Goal: Information Seeking & Learning: Check status

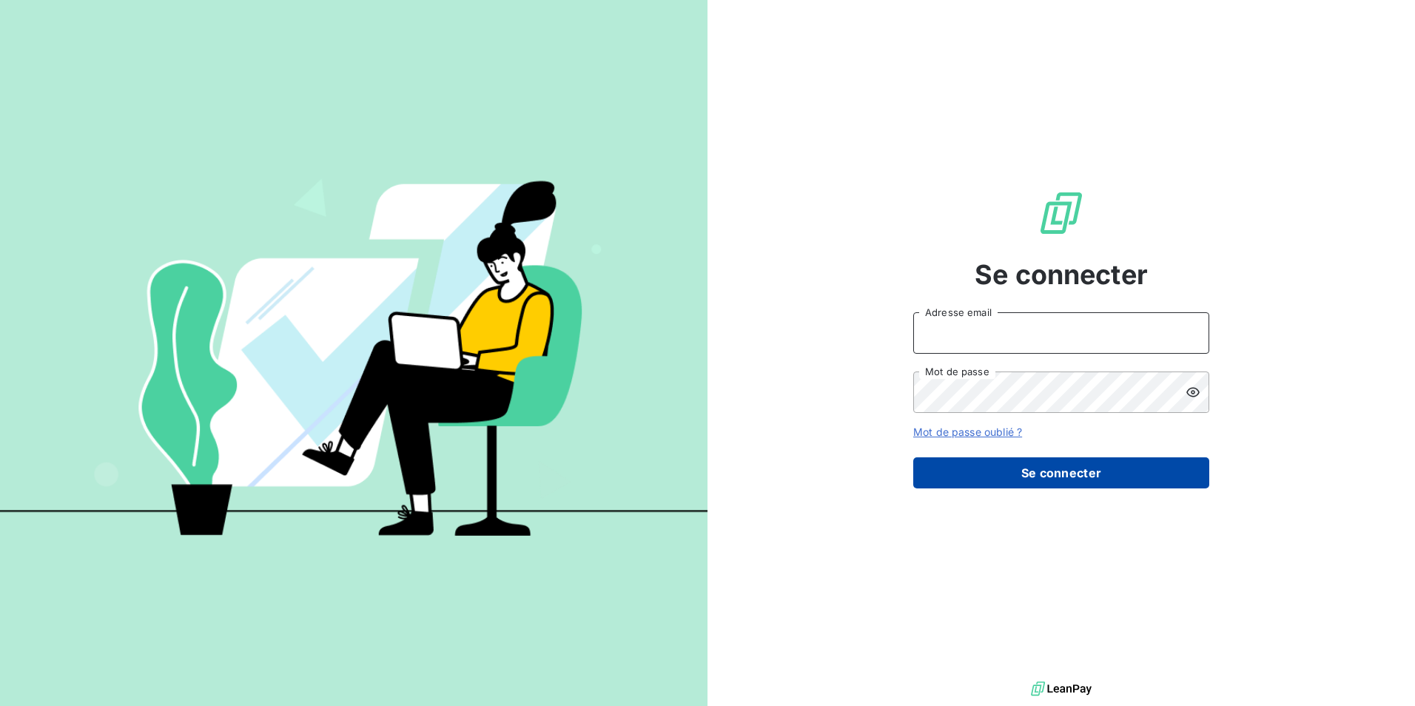
type input "[EMAIL_ADDRESS][DOMAIN_NAME]"
click at [1123, 481] on button "Se connecter" at bounding box center [1061, 472] width 296 height 31
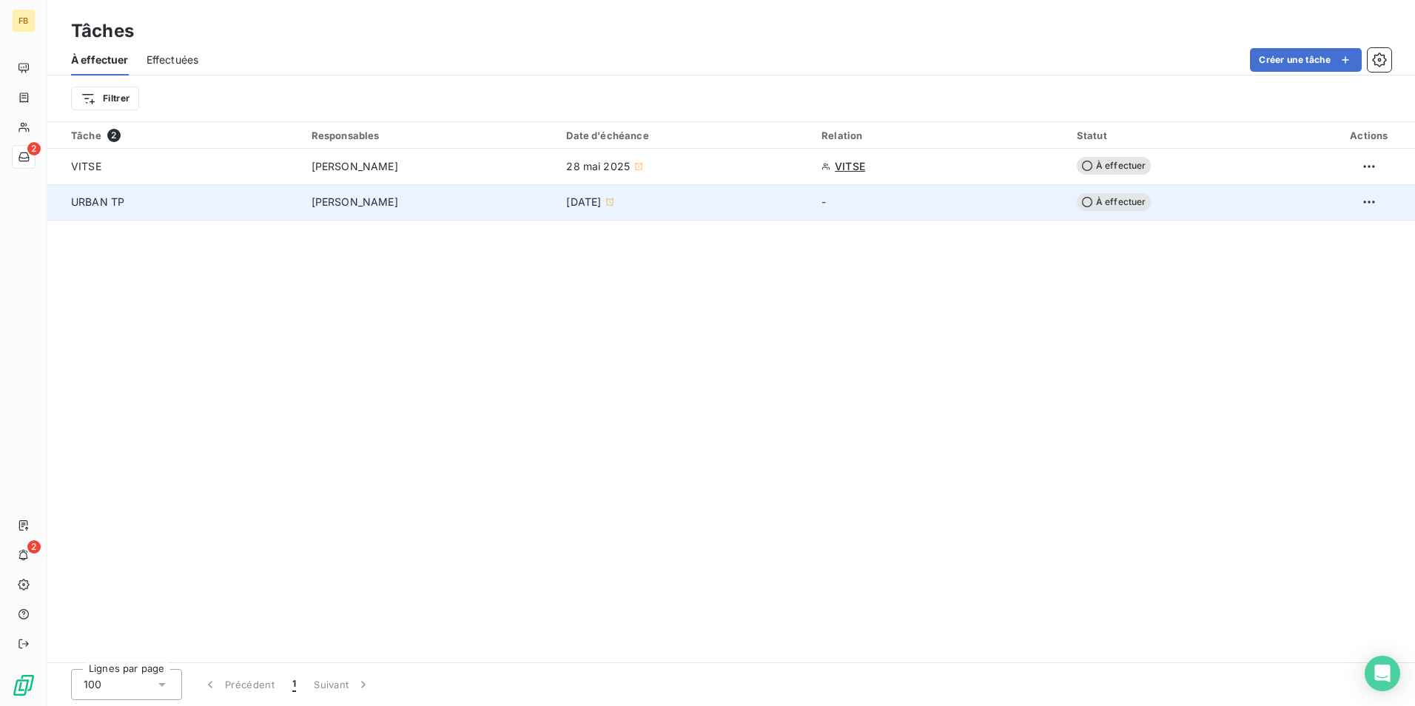
click at [79, 200] on span "URBAN TP" at bounding box center [97, 201] width 53 height 13
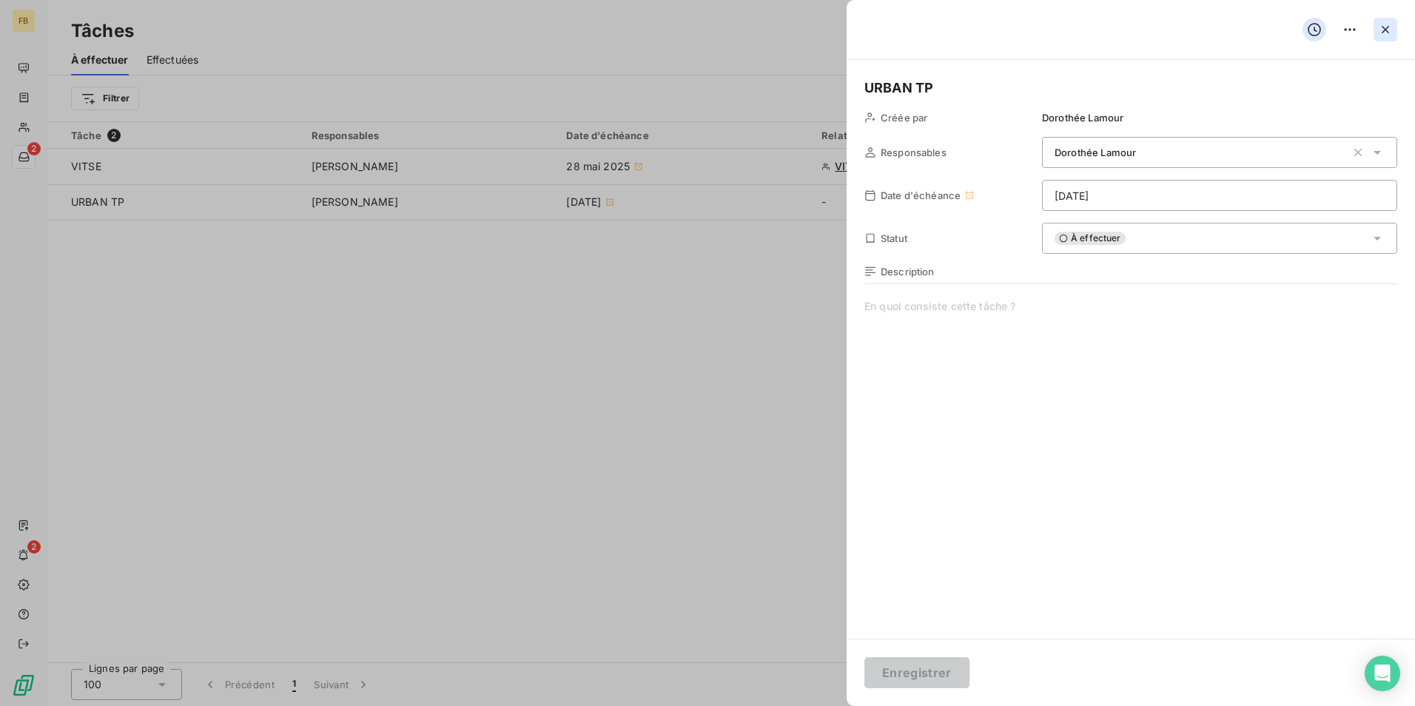
click at [1386, 32] on icon "button" at bounding box center [1385, 29] width 15 height 15
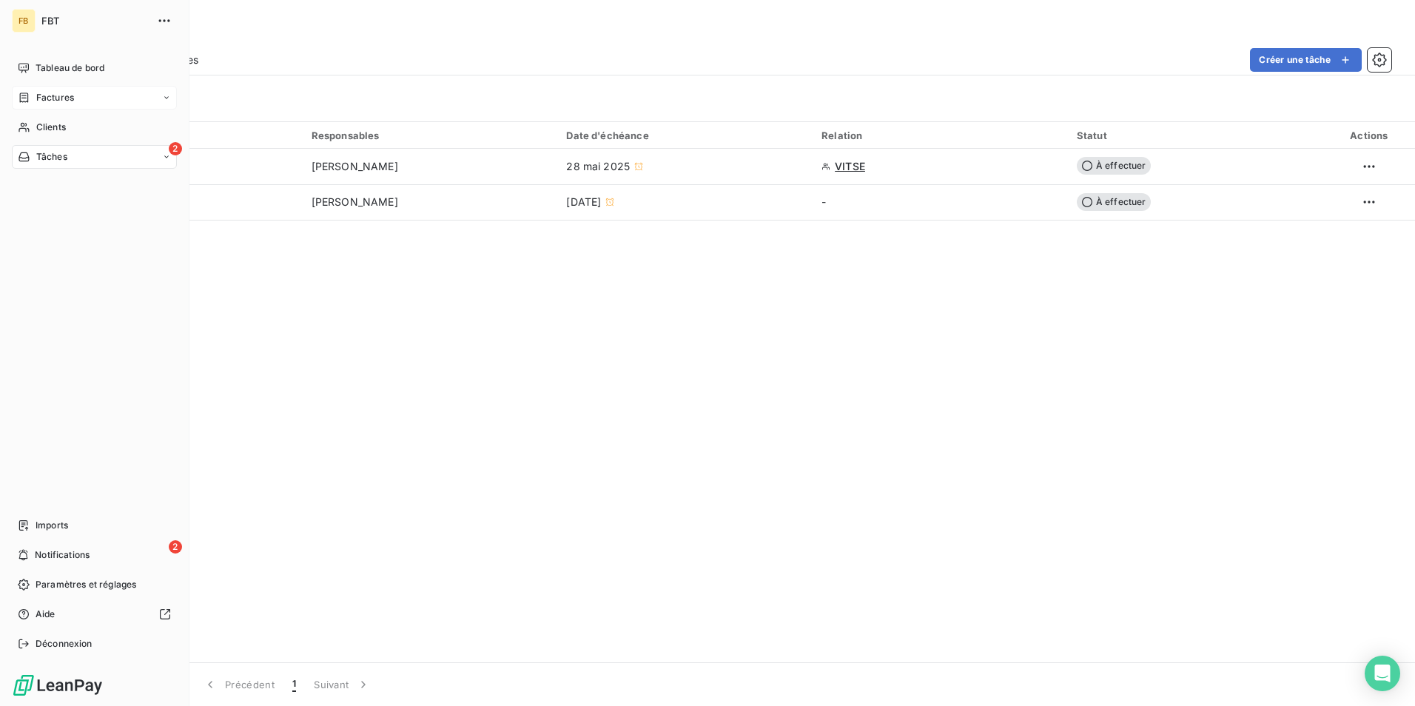
click at [27, 101] on icon at bounding box center [24, 97] width 9 height 10
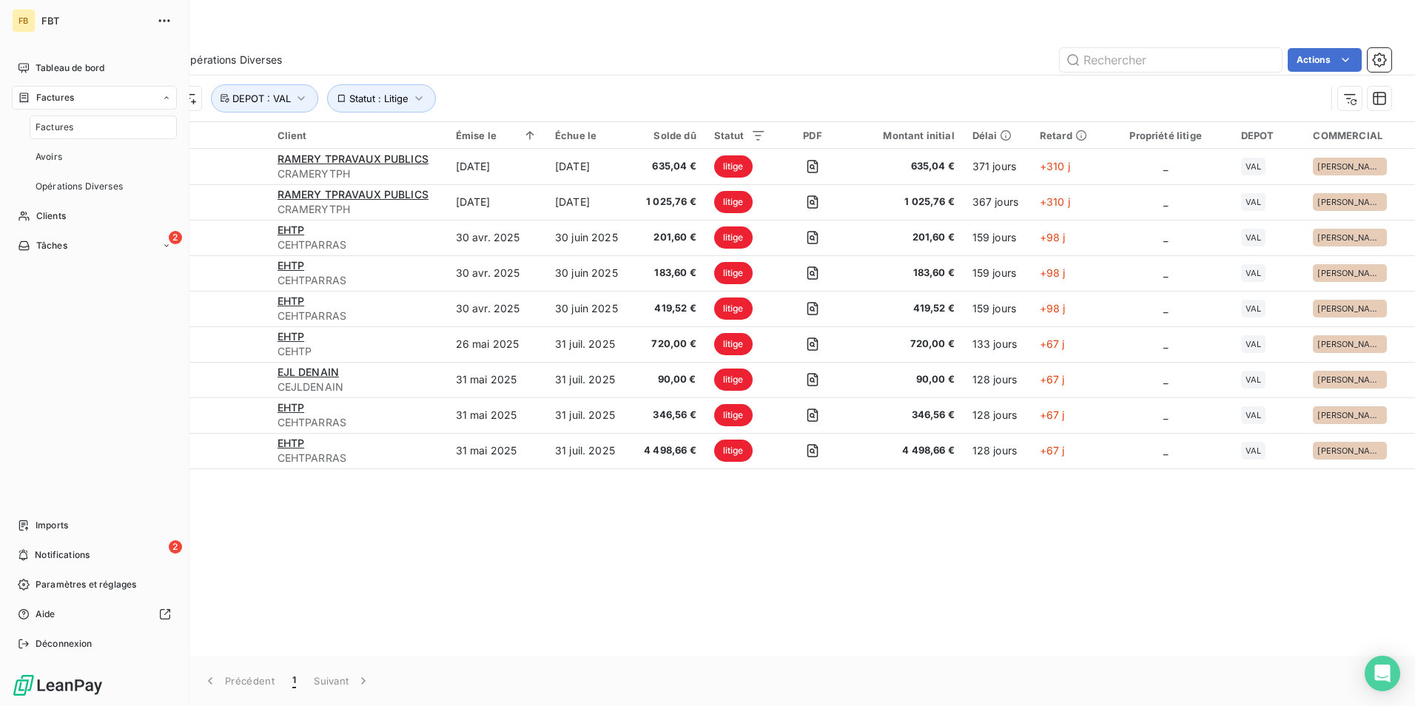
click at [81, 134] on div "Factures" at bounding box center [103, 127] width 147 height 24
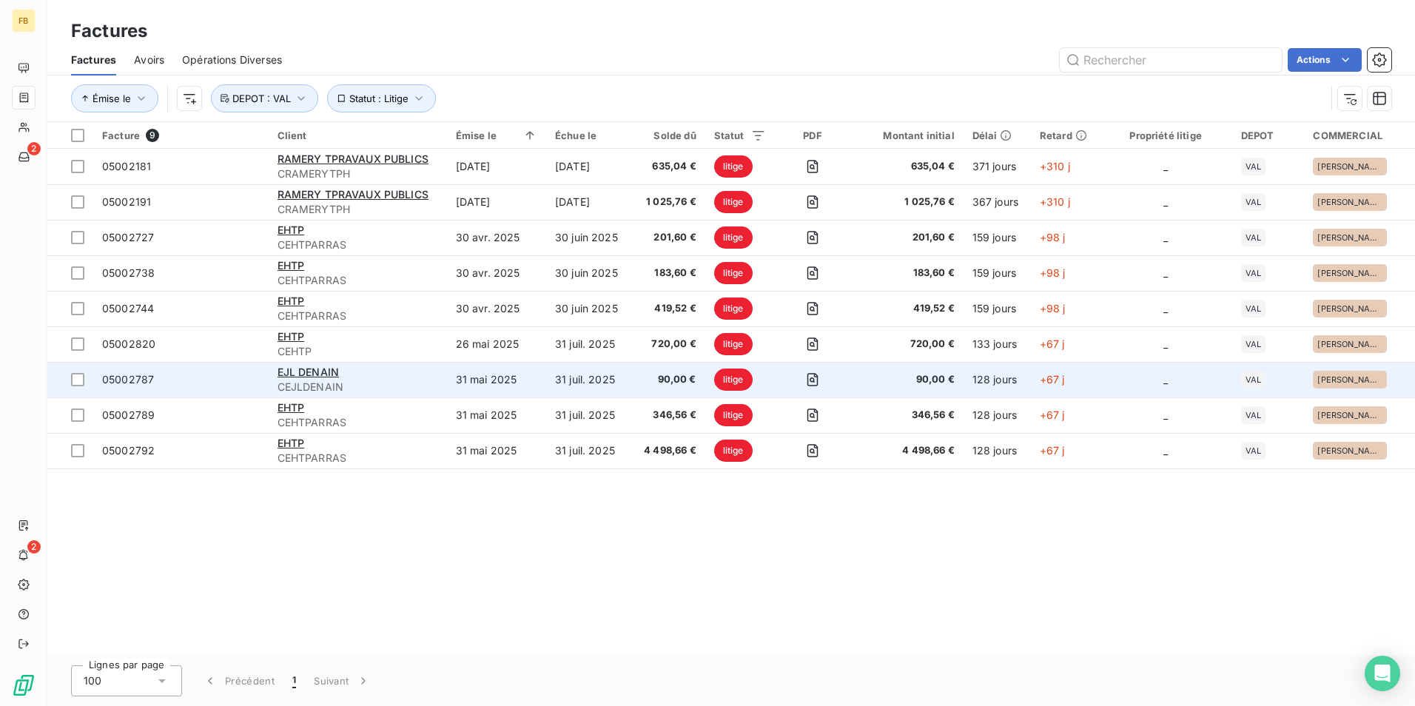
click at [368, 377] on div "EJL DENAIN" at bounding box center [357, 372] width 161 height 15
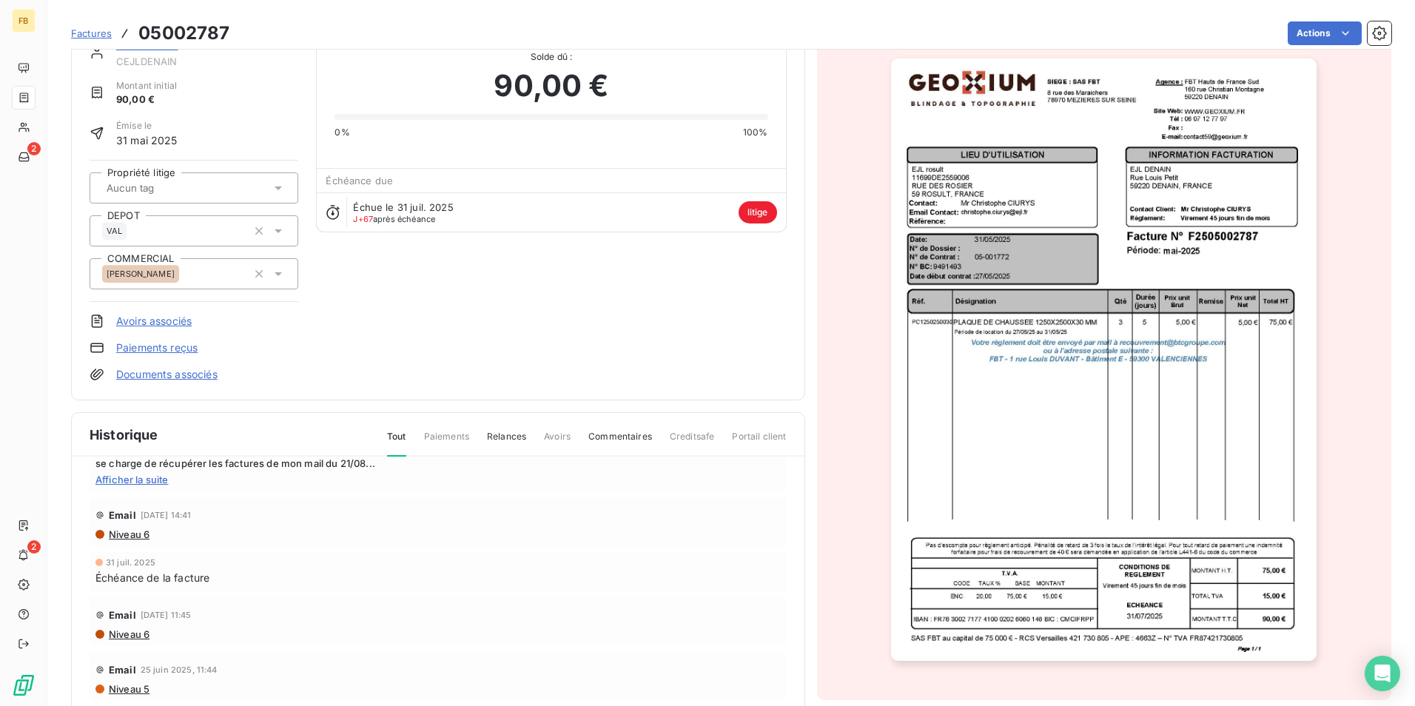
scroll to position [258, 0]
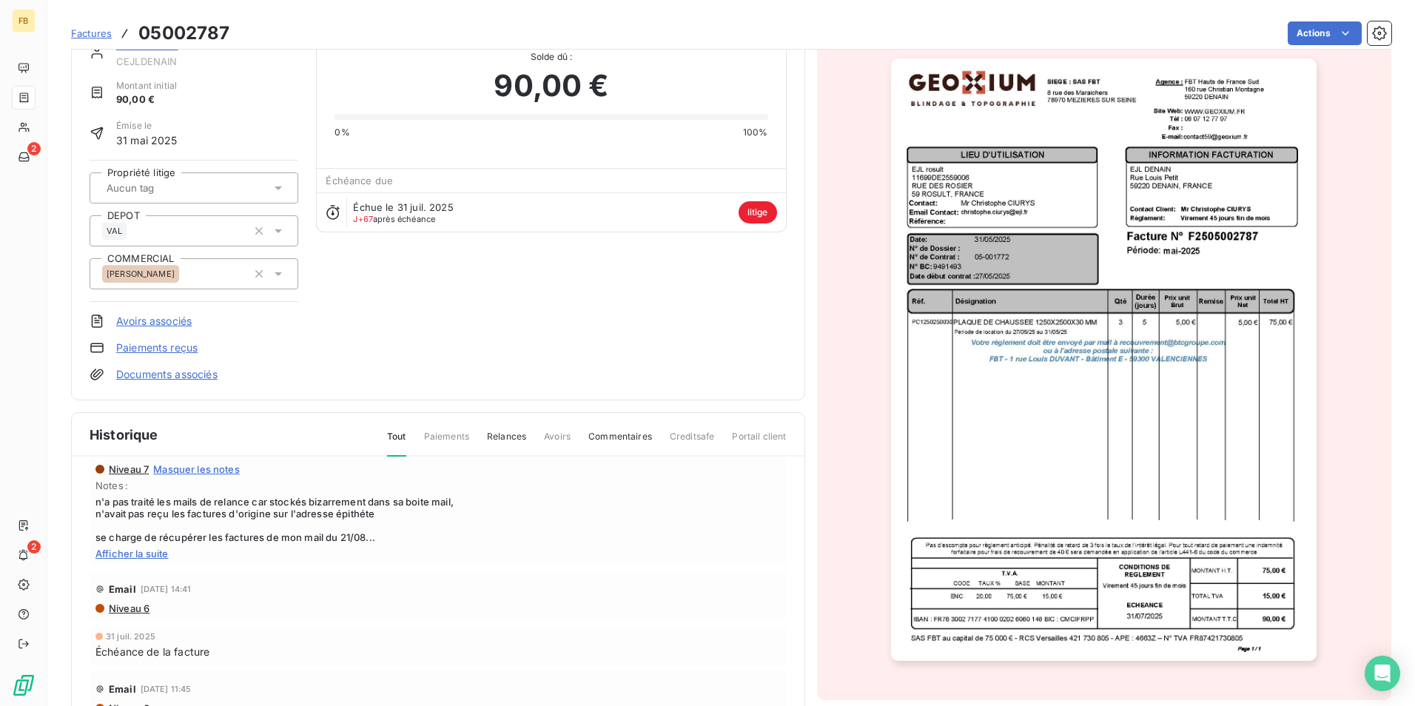
click at [151, 555] on span "Afficher la suite" at bounding box center [437, 554] width 685 height 12
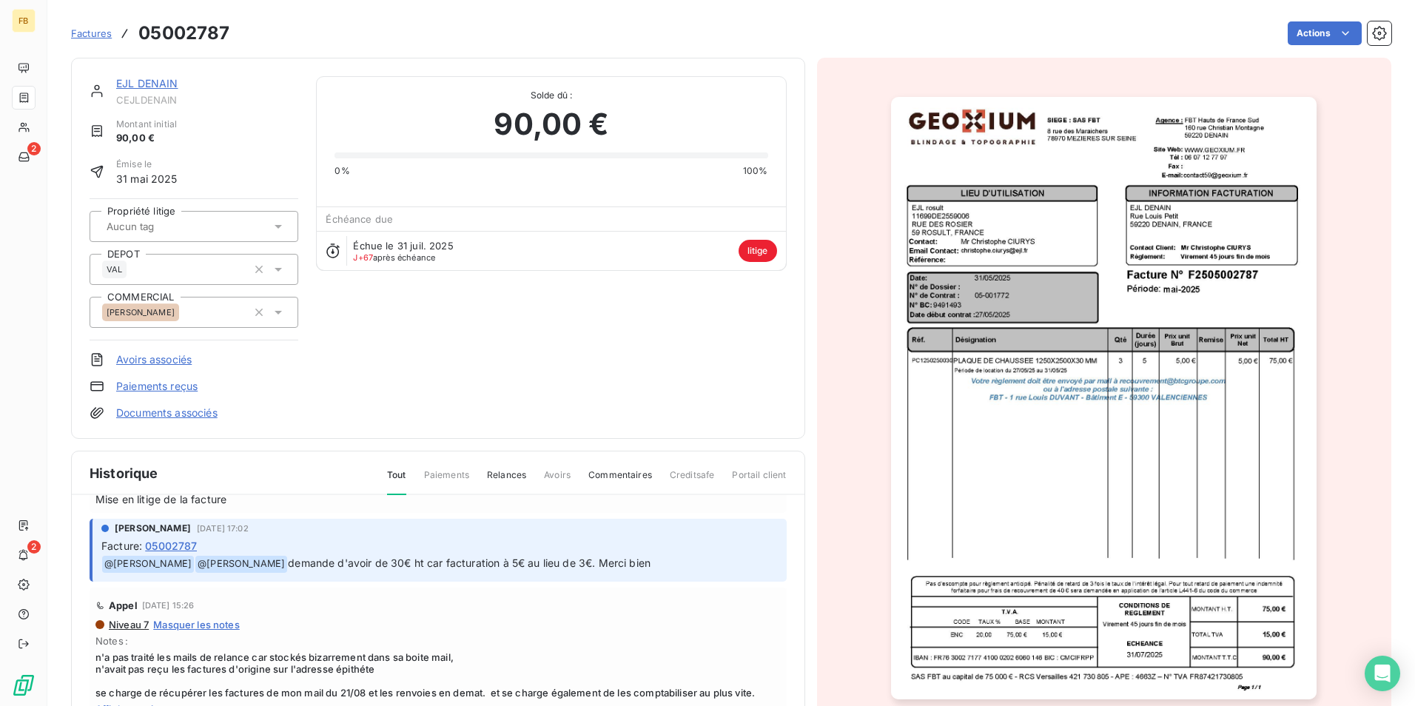
scroll to position [148, 0]
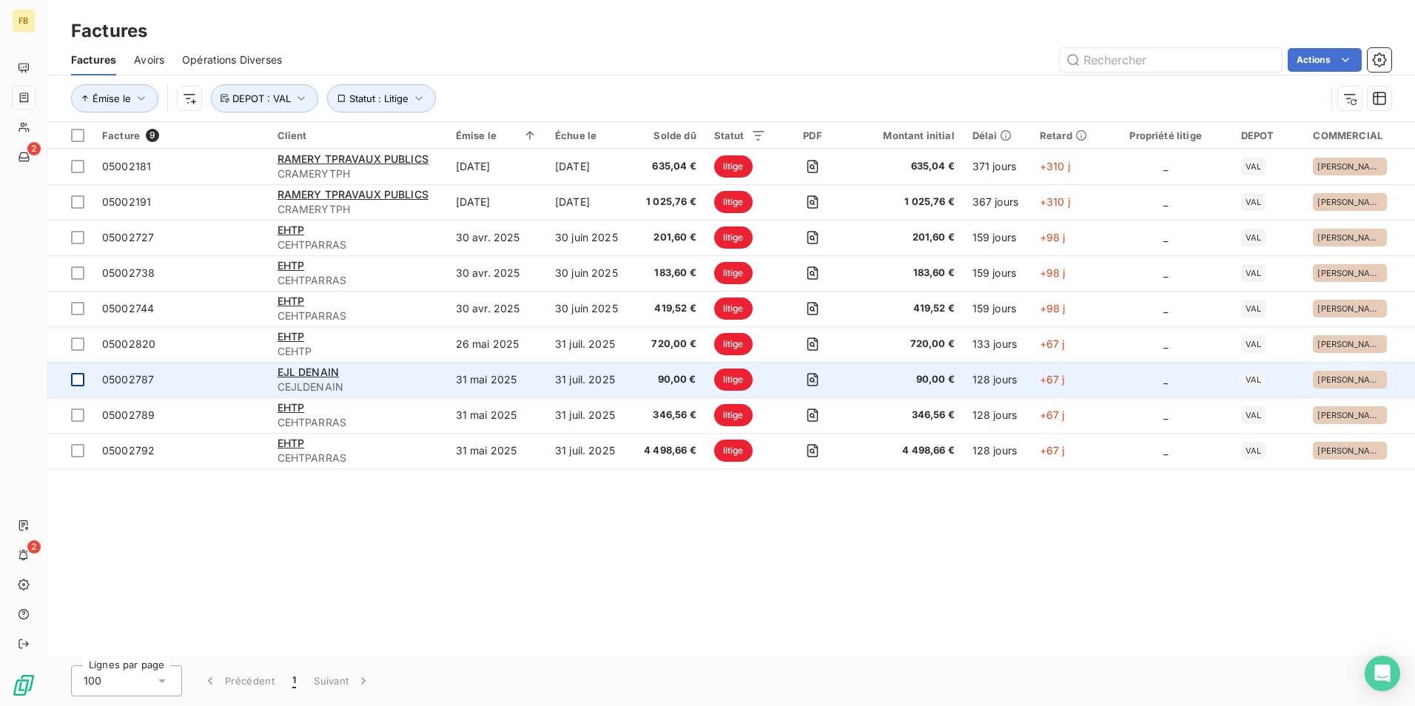
click at [77, 380] on div at bounding box center [77, 379] width 13 height 13
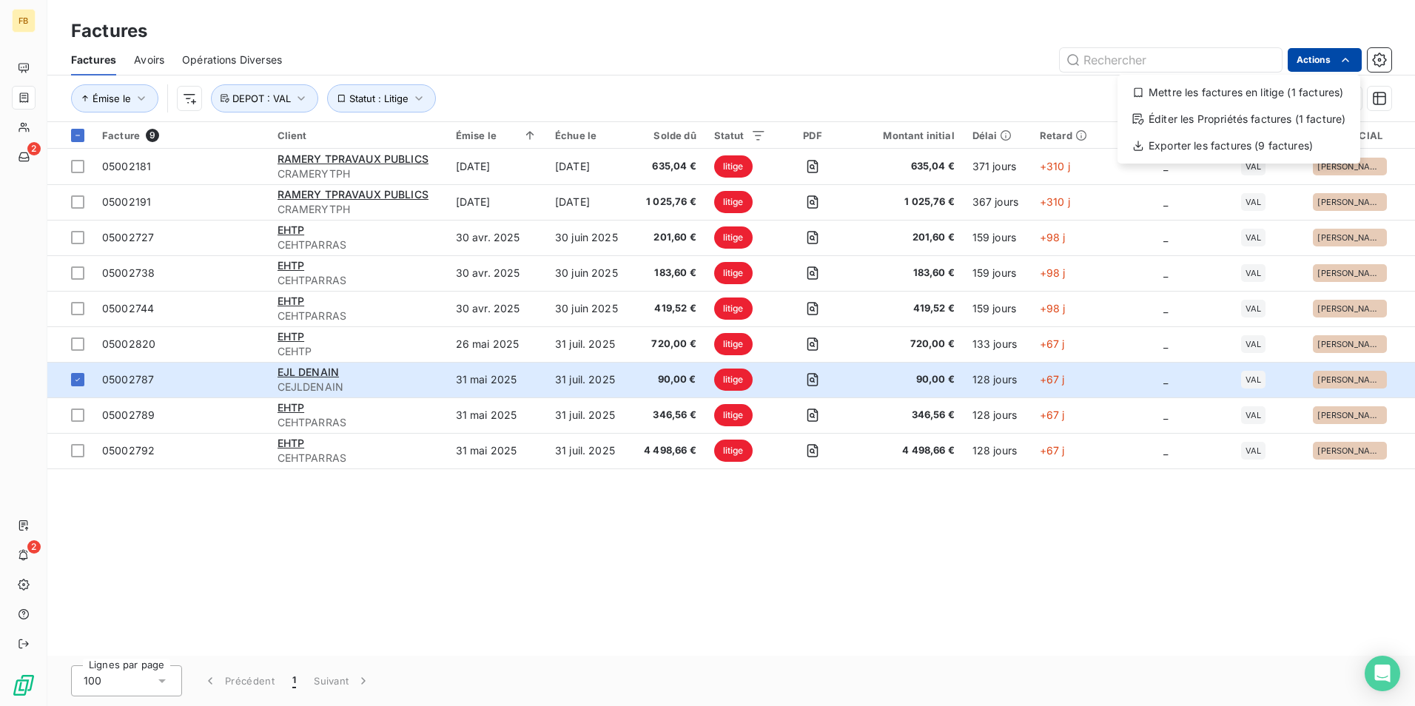
click at [1305, 63] on html "FB 2 2 Factures Factures Avoirs Opérations Diverses Actions Mettre les factures…" at bounding box center [707, 353] width 1415 height 706
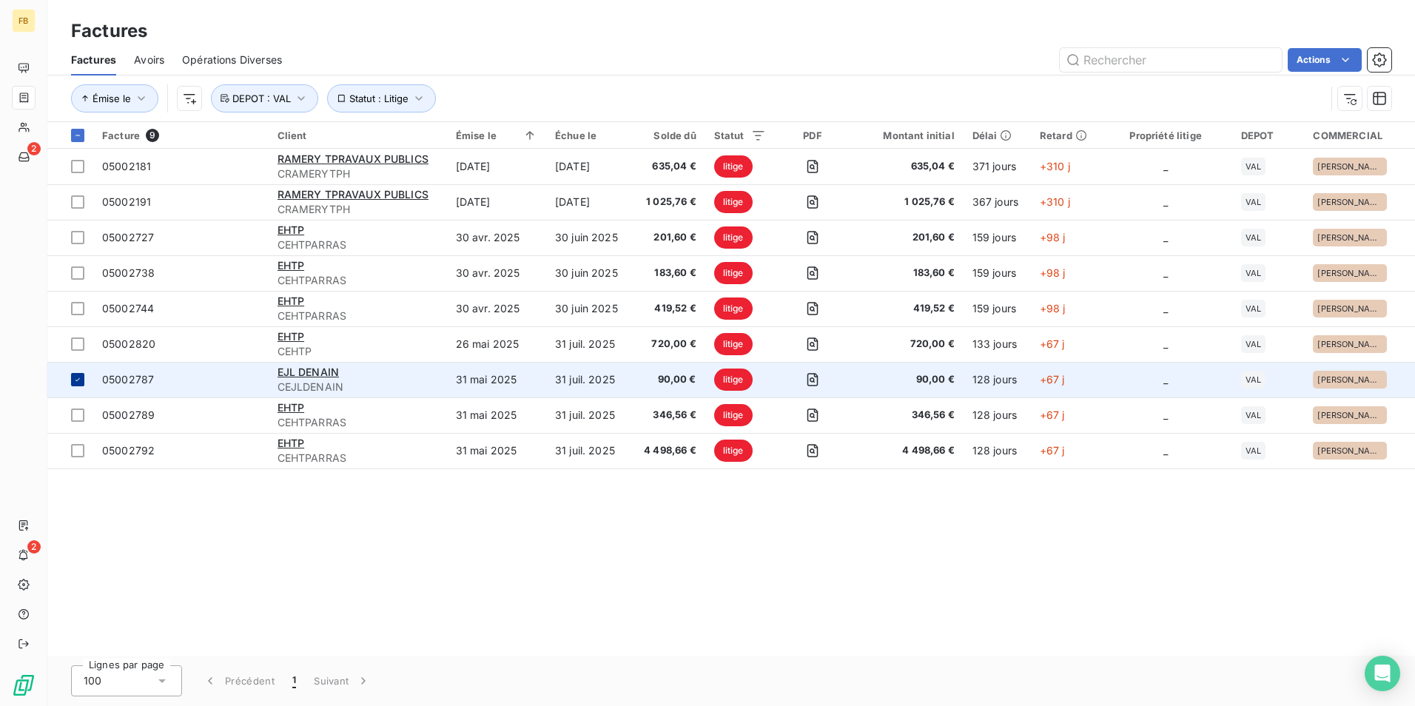
click at [81, 385] on div at bounding box center [77, 379] width 13 height 13
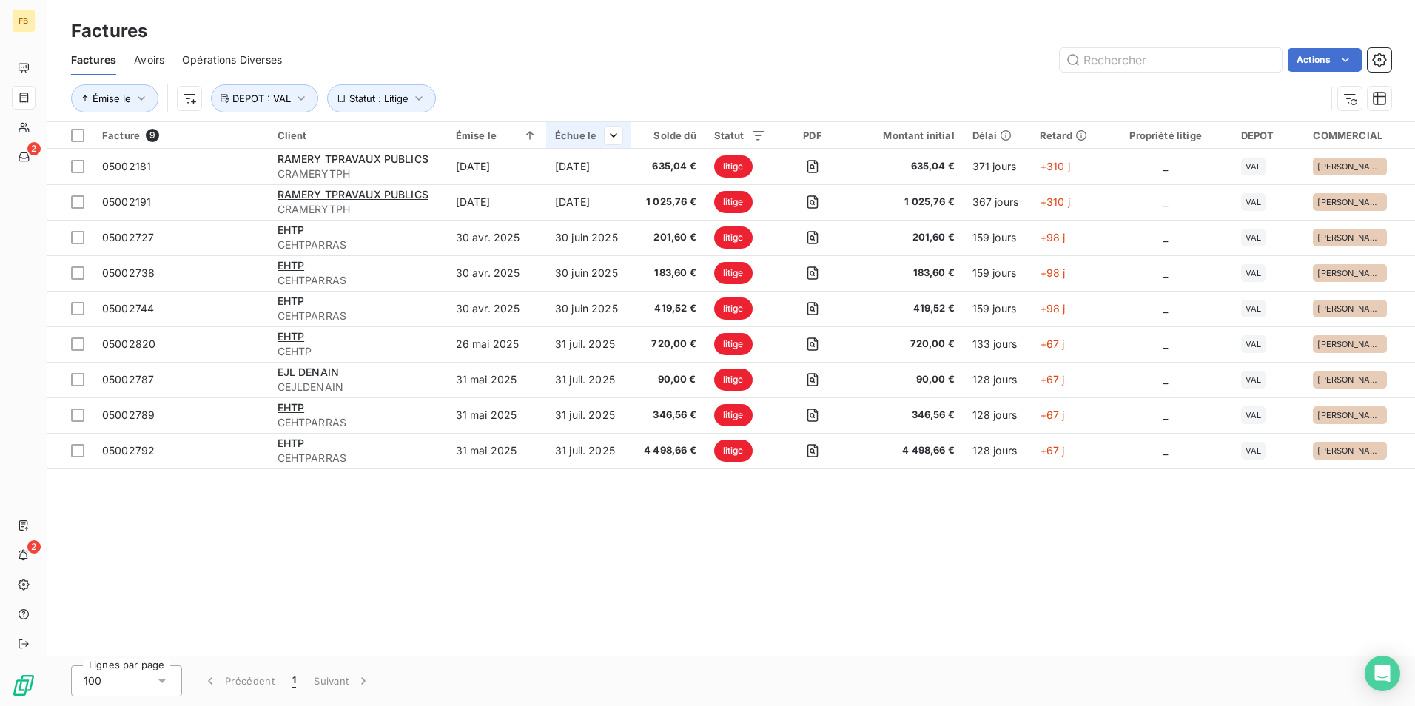
click at [568, 139] on div "Échue le" at bounding box center [588, 135] width 67 height 12
click at [626, 136] on th "Échue le" at bounding box center [588, 135] width 85 height 27
click at [557, 198] on span "Trier par ordre décroissant" at bounding box center [546, 199] width 132 height 15
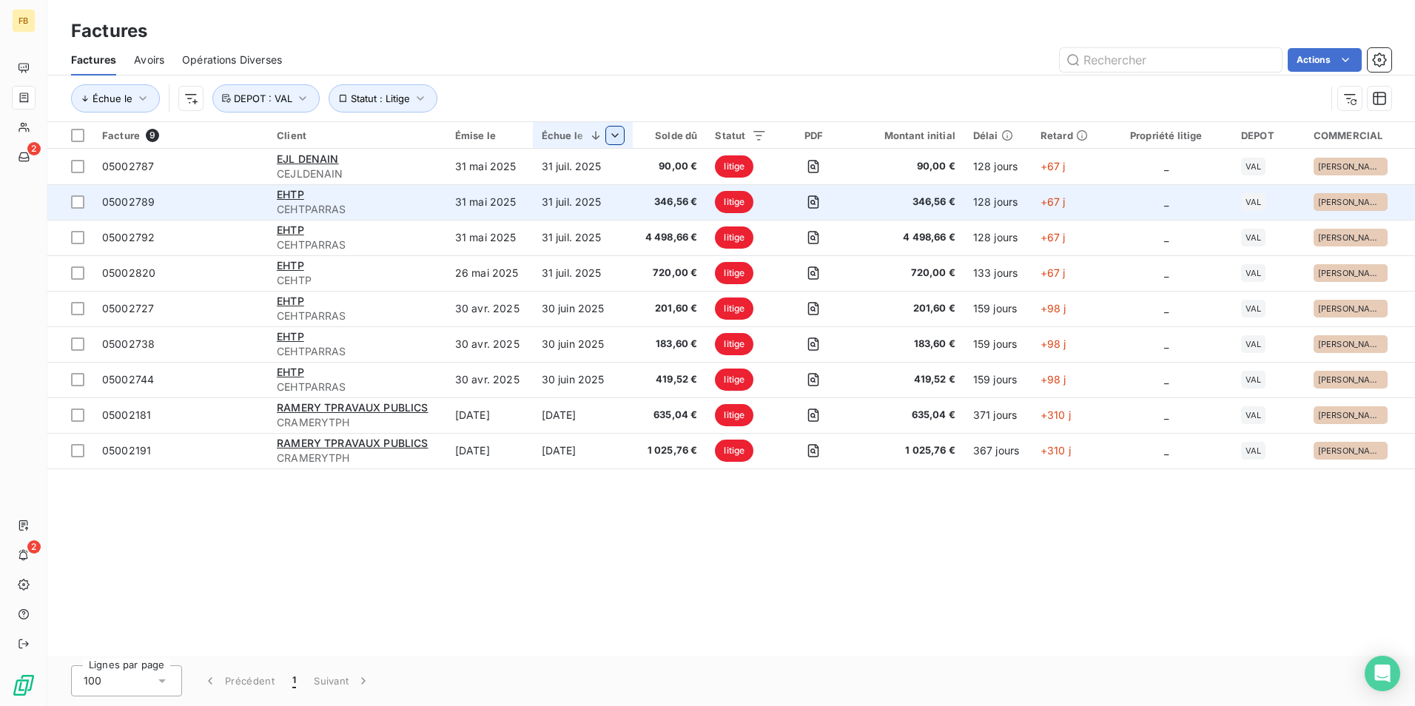
click at [307, 200] on div "EHTP" at bounding box center [357, 194] width 161 height 15
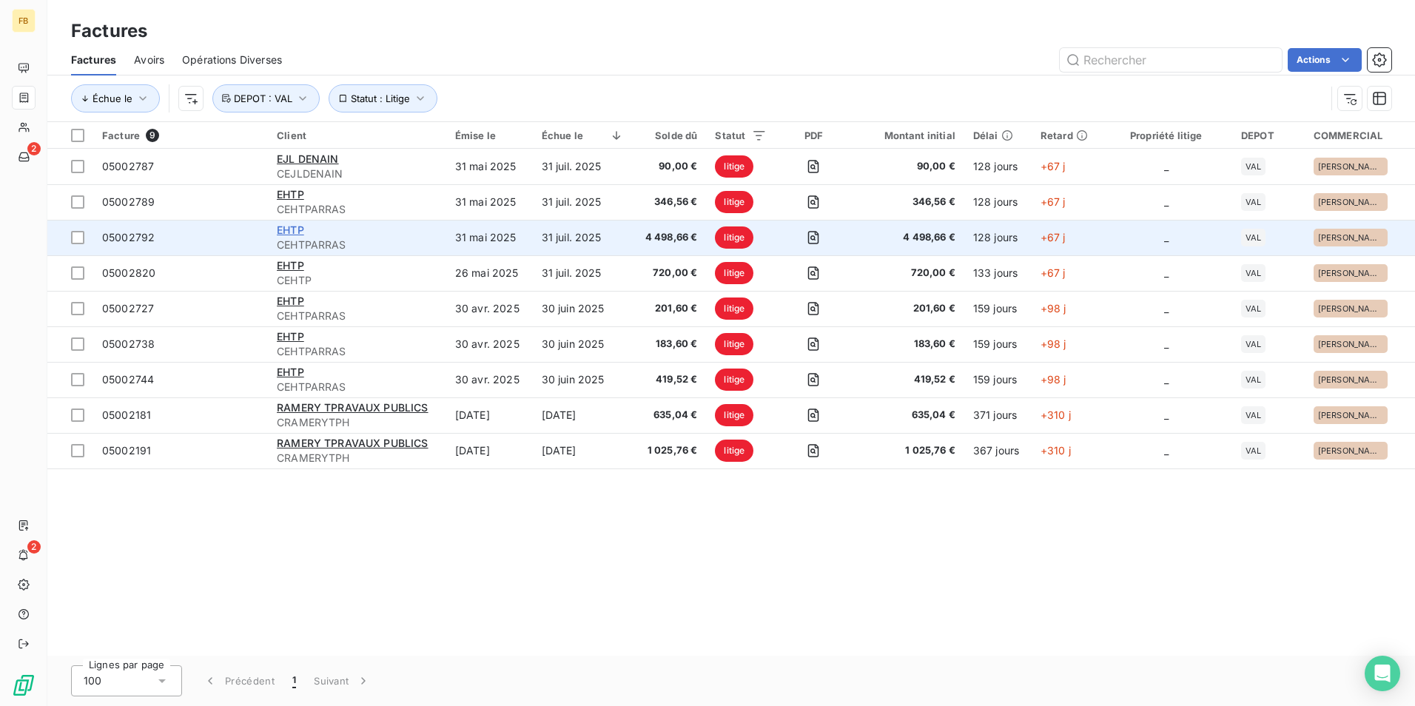
click at [278, 235] on span "EHTP" at bounding box center [290, 229] width 27 height 13
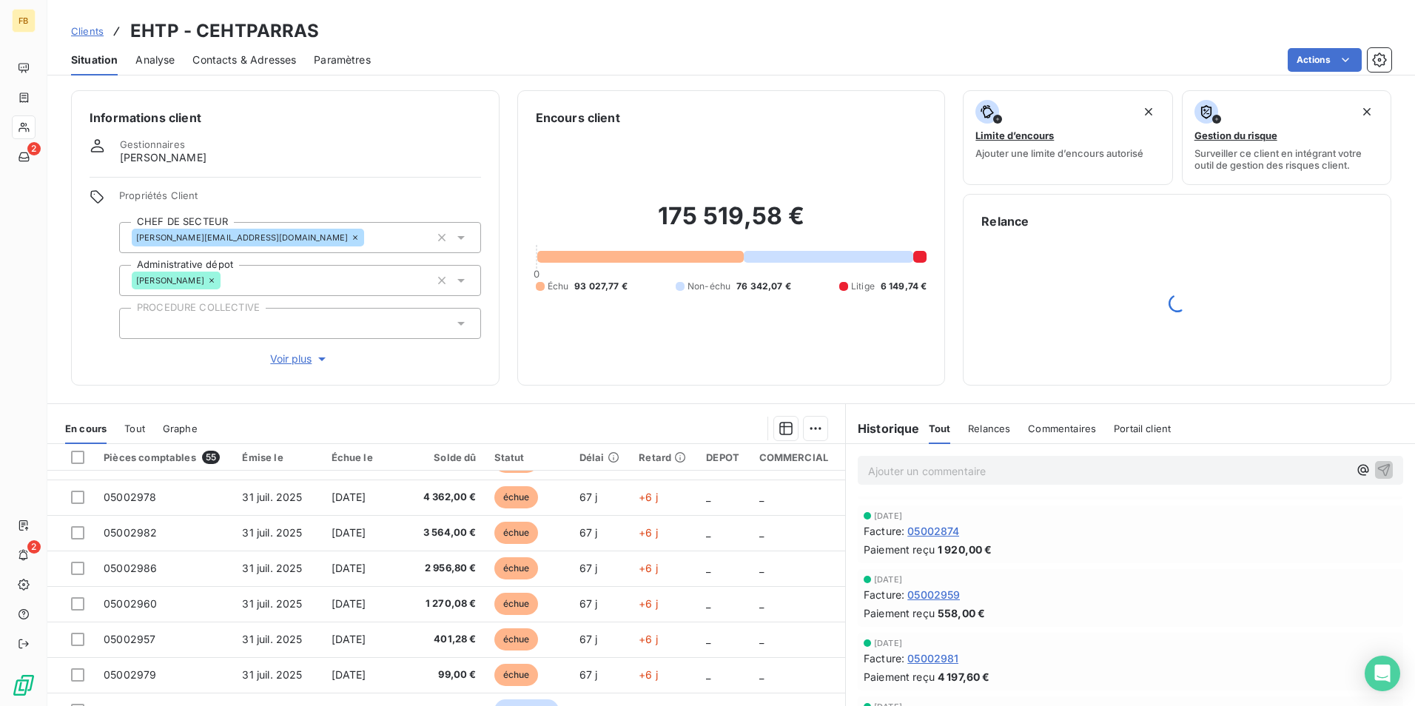
scroll to position [148, 0]
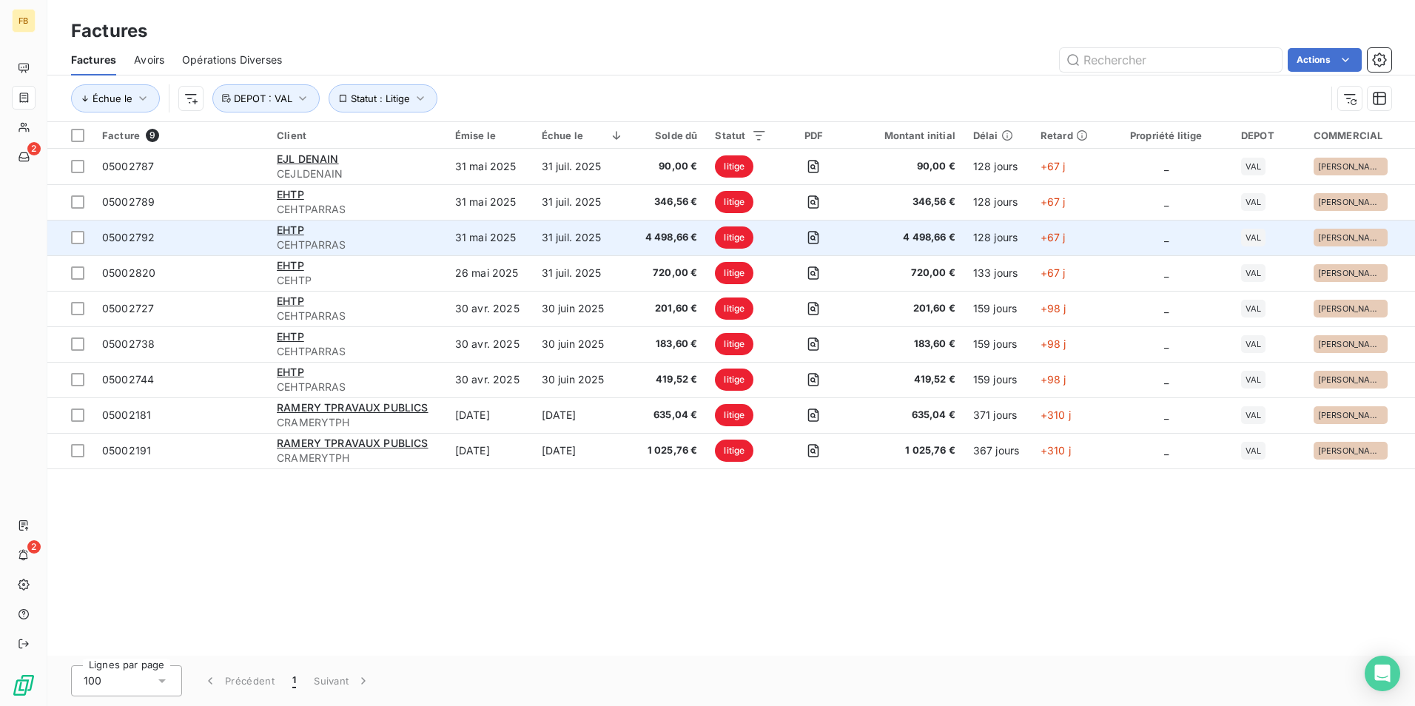
click at [587, 237] on td "31 juil. 2025" at bounding box center [583, 238] width 100 height 36
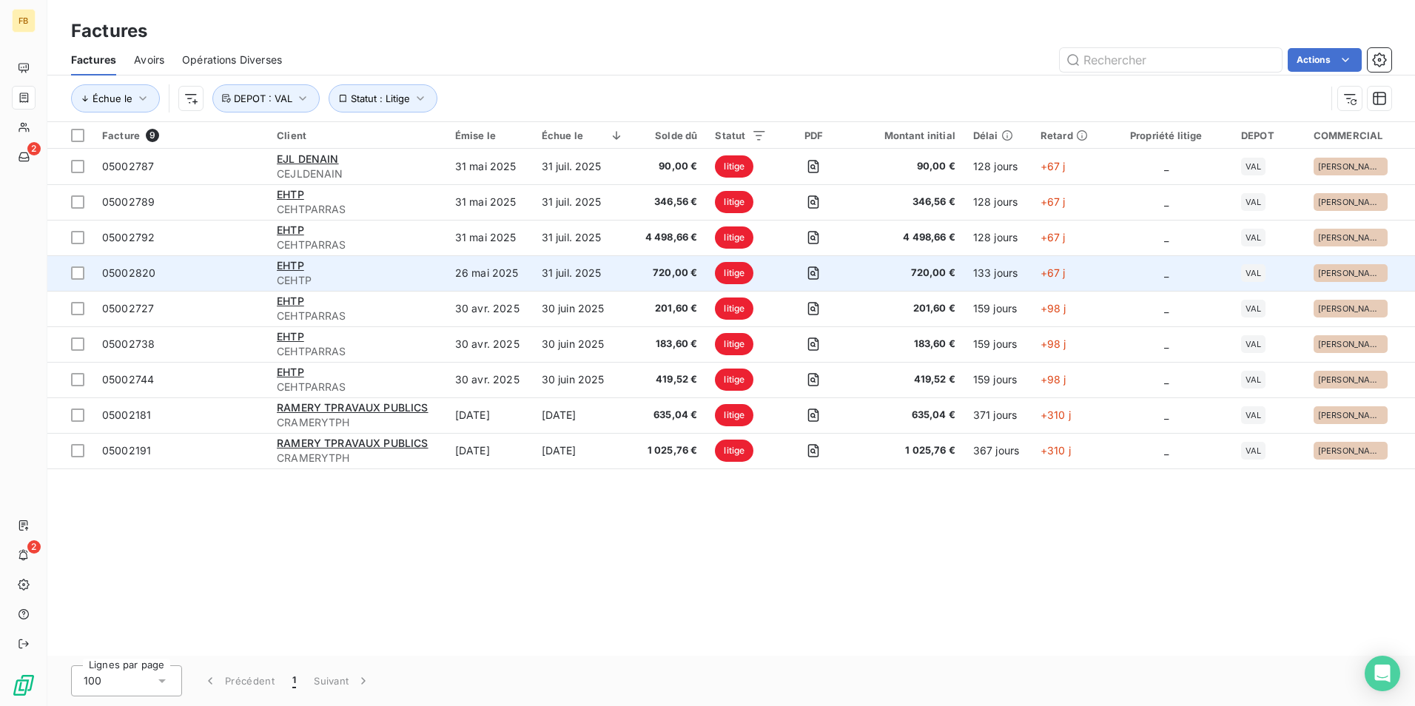
click at [480, 265] on td "26 mai 2025" at bounding box center [489, 273] width 87 height 36
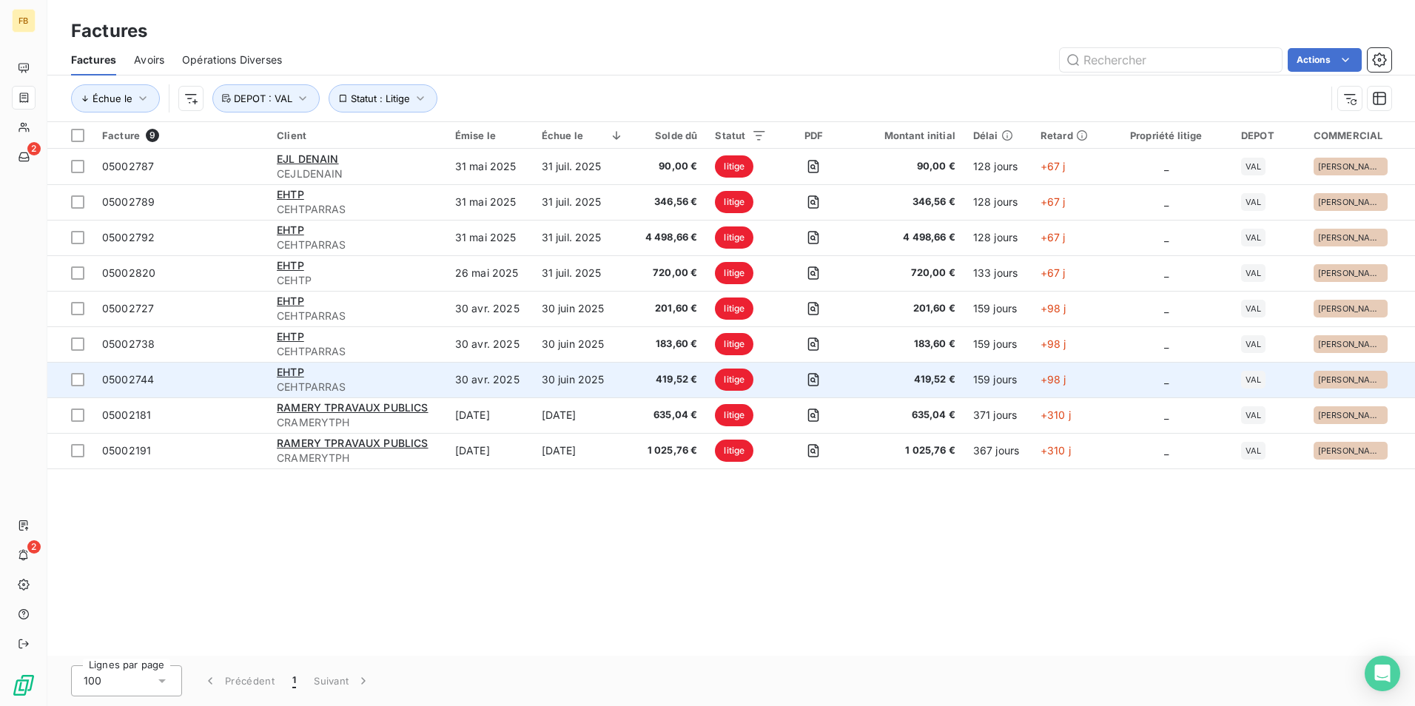
click at [454, 386] on td "30 avr. 2025" at bounding box center [489, 380] width 87 height 36
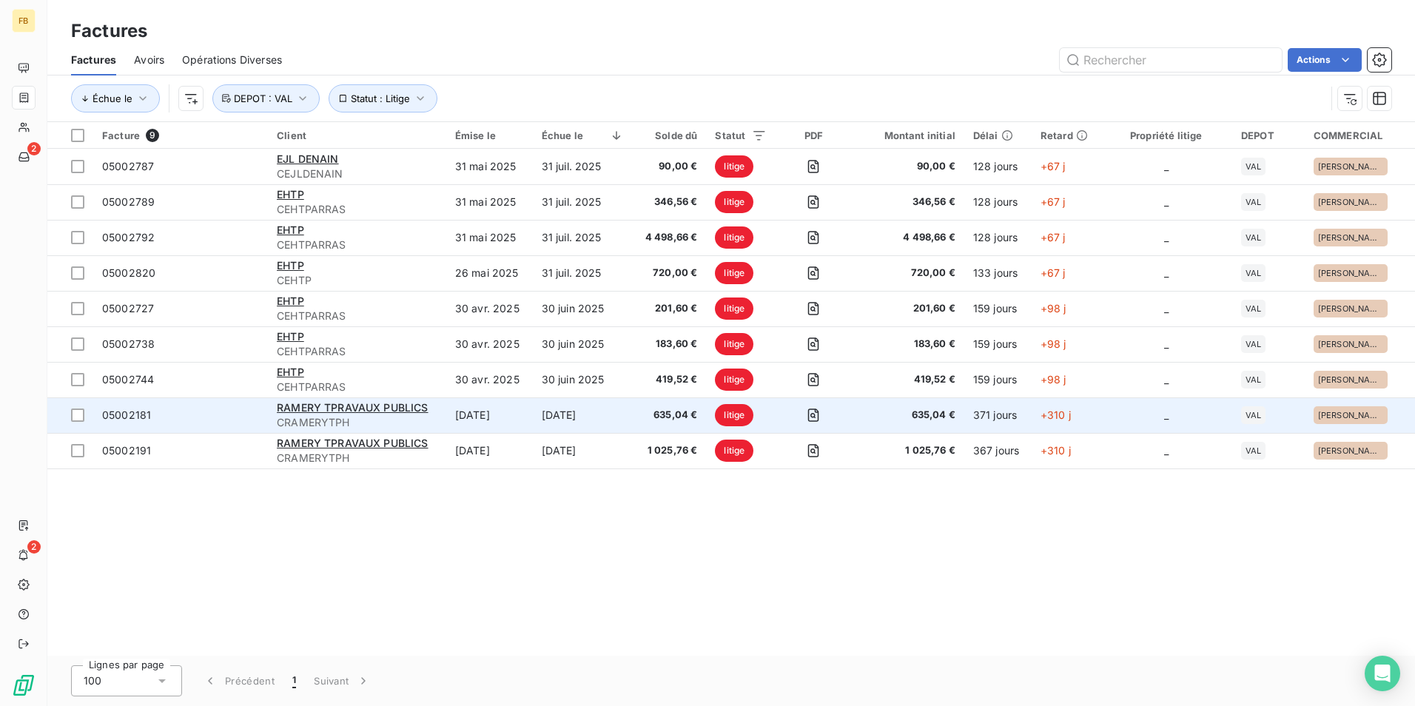
click at [480, 424] on td "[DATE]" at bounding box center [489, 415] width 87 height 36
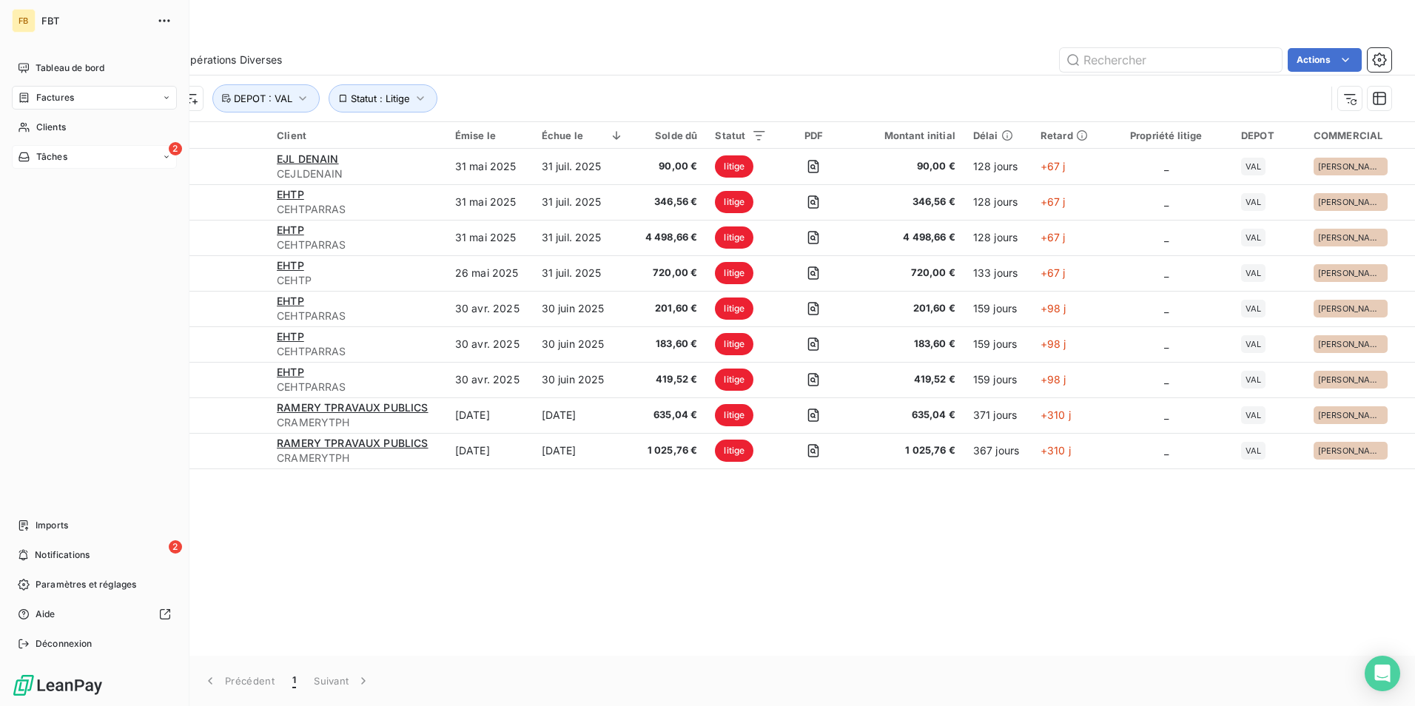
click at [32, 155] on div "Tâches" at bounding box center [43, 156] width 50 height 13
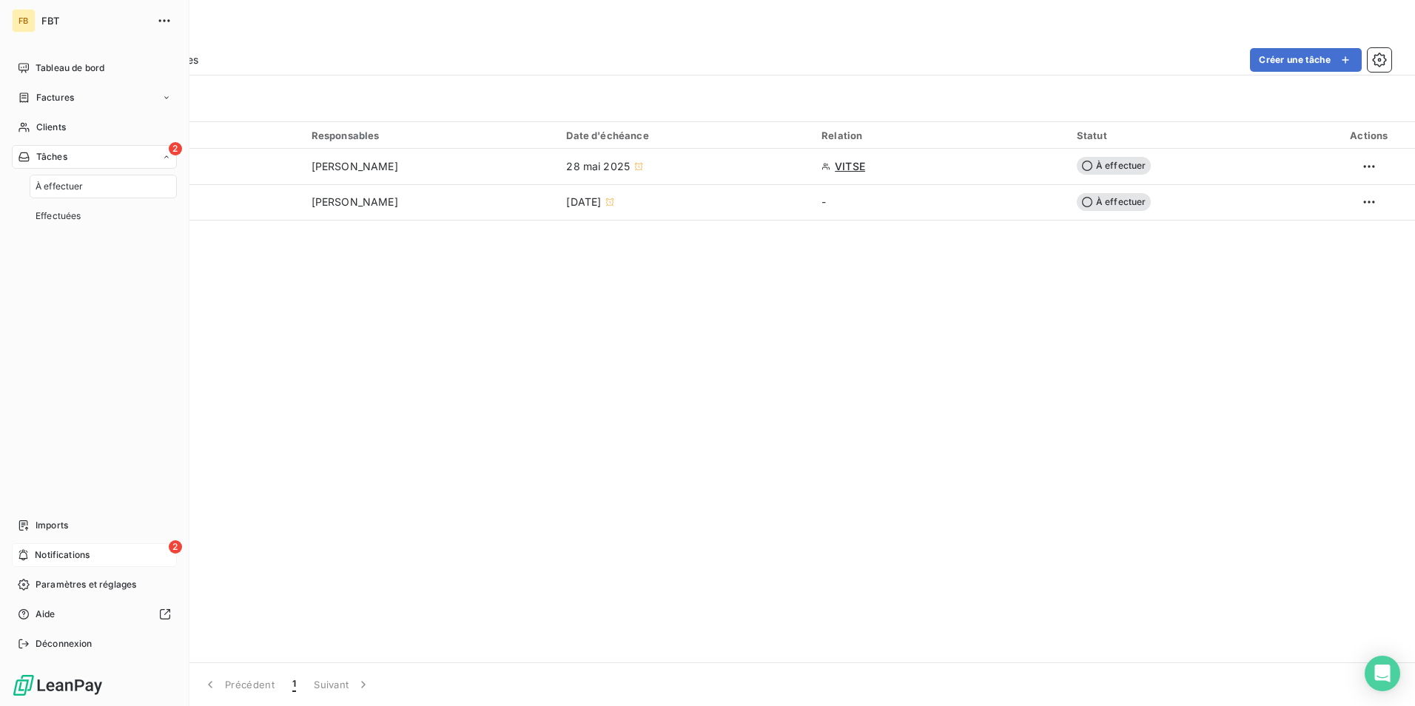
click at [71, 551] on span "Notifications" at bounding box center [62, 554] width 55 height 13
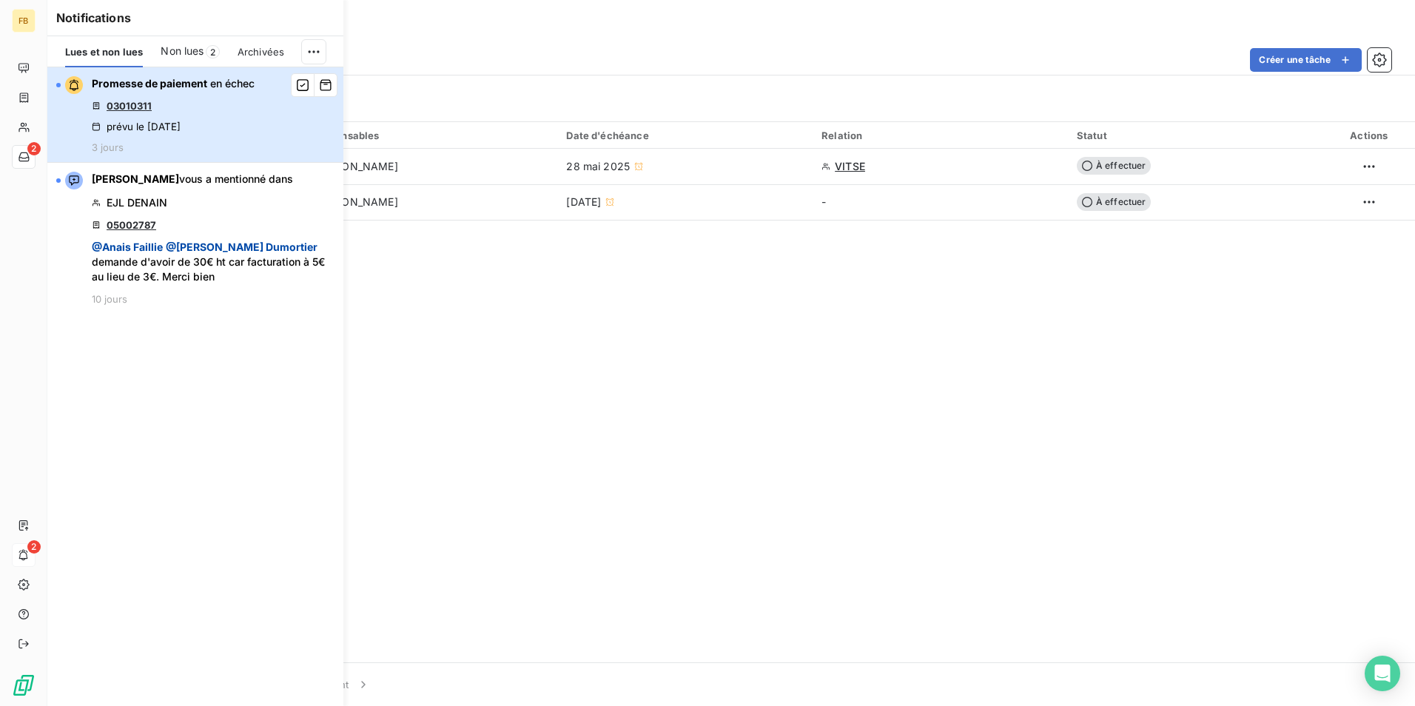
click at [227, 105] on div "Promesse de paiement en échec 03010311 prévu le [DATE] 3 jours" at bounding box center [173, 114] width 163 height 77
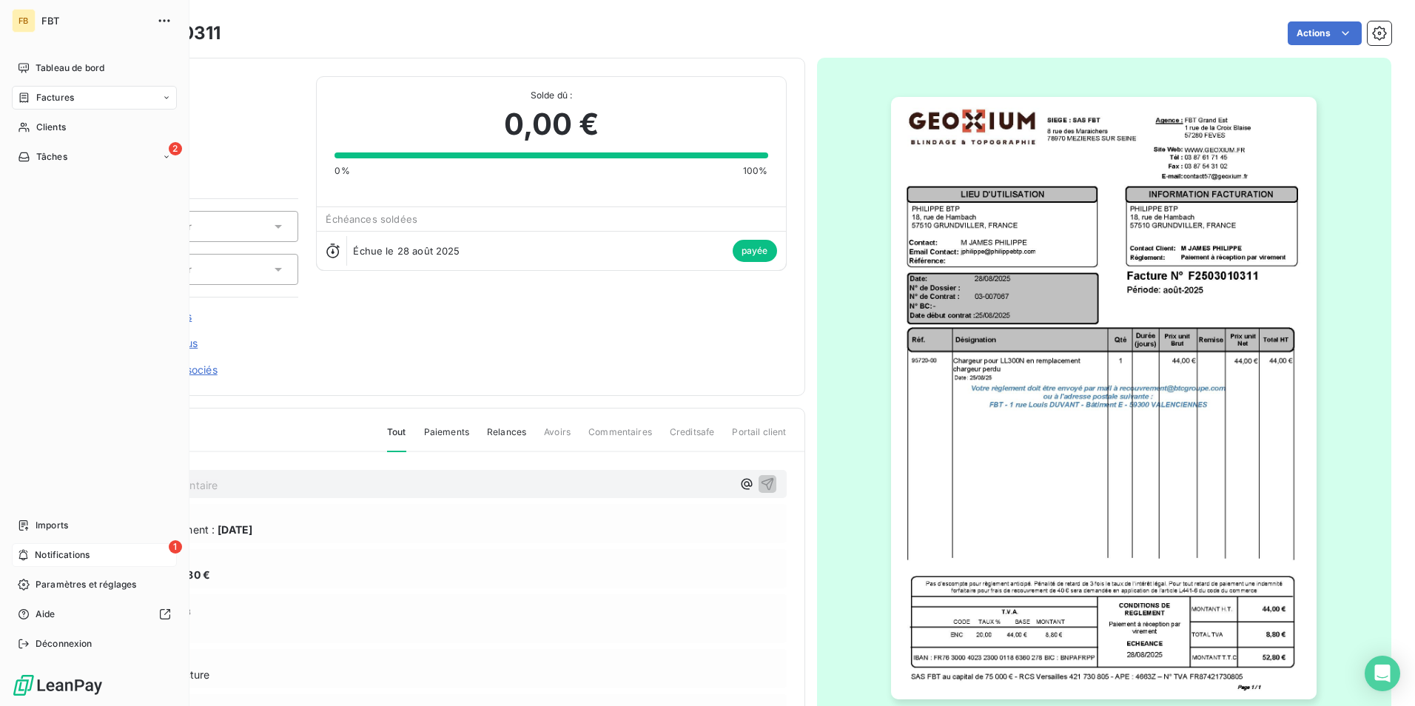
click at [55, 55] on div "FB FBT Tableau de bord Factures Clients 2 Tâches Imports 1 Notifications Paramè…" at bounding box center [94, 353] width 189 height 706
click at [54, 57] on div "Tableau de bord" at bounding box center [94, 68] width 165 height 24
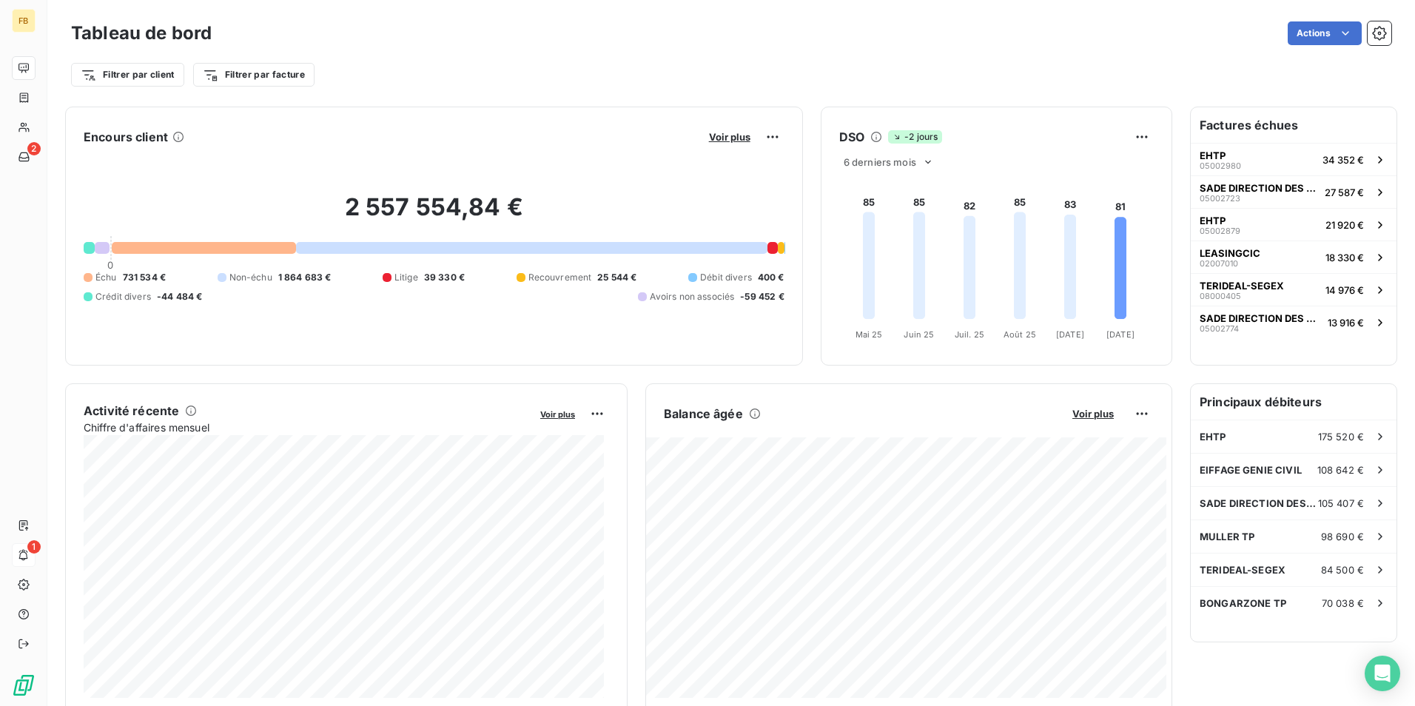
click at [732, 127] on div "Voir plus" at bounding box center [744, 137] width 80 height 24
click at [725, 139] on span "Voir plus" at bounding box center [729, 137] width 41 height 12
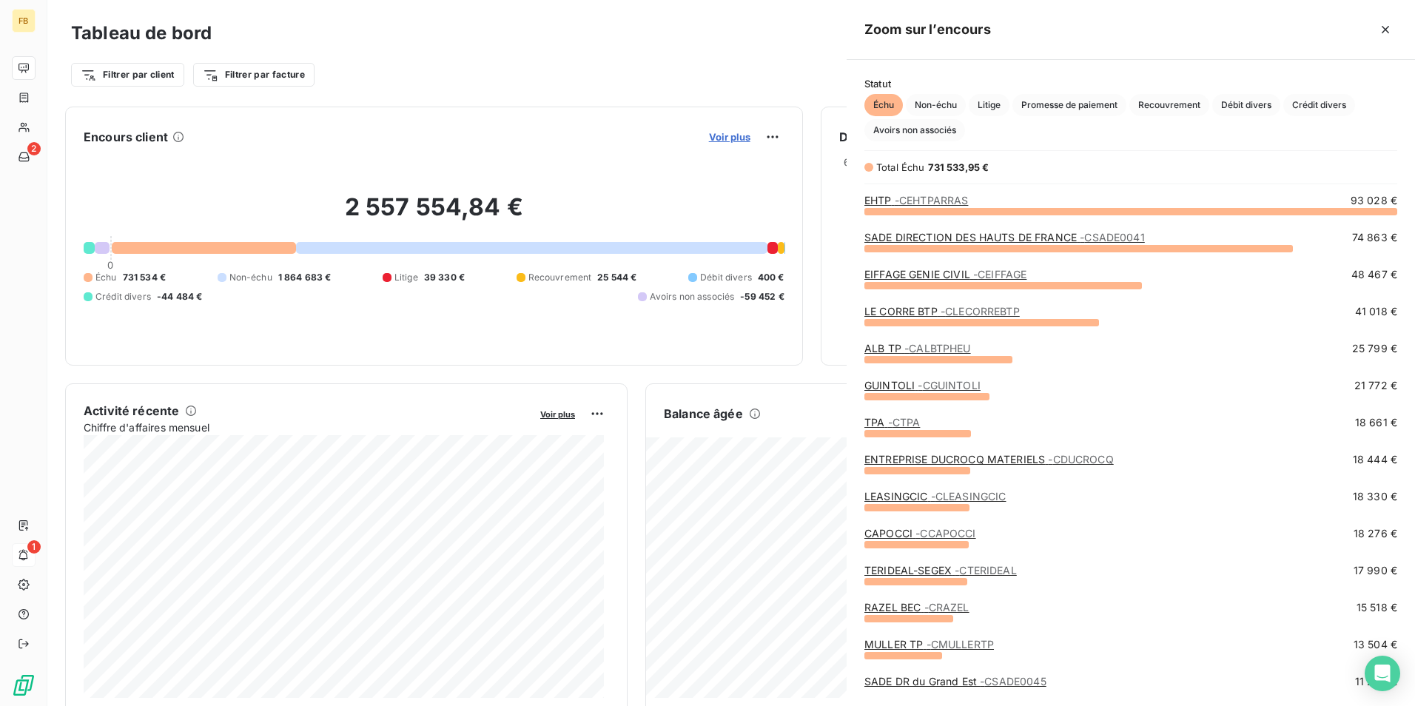
scroll to position [484, 557]
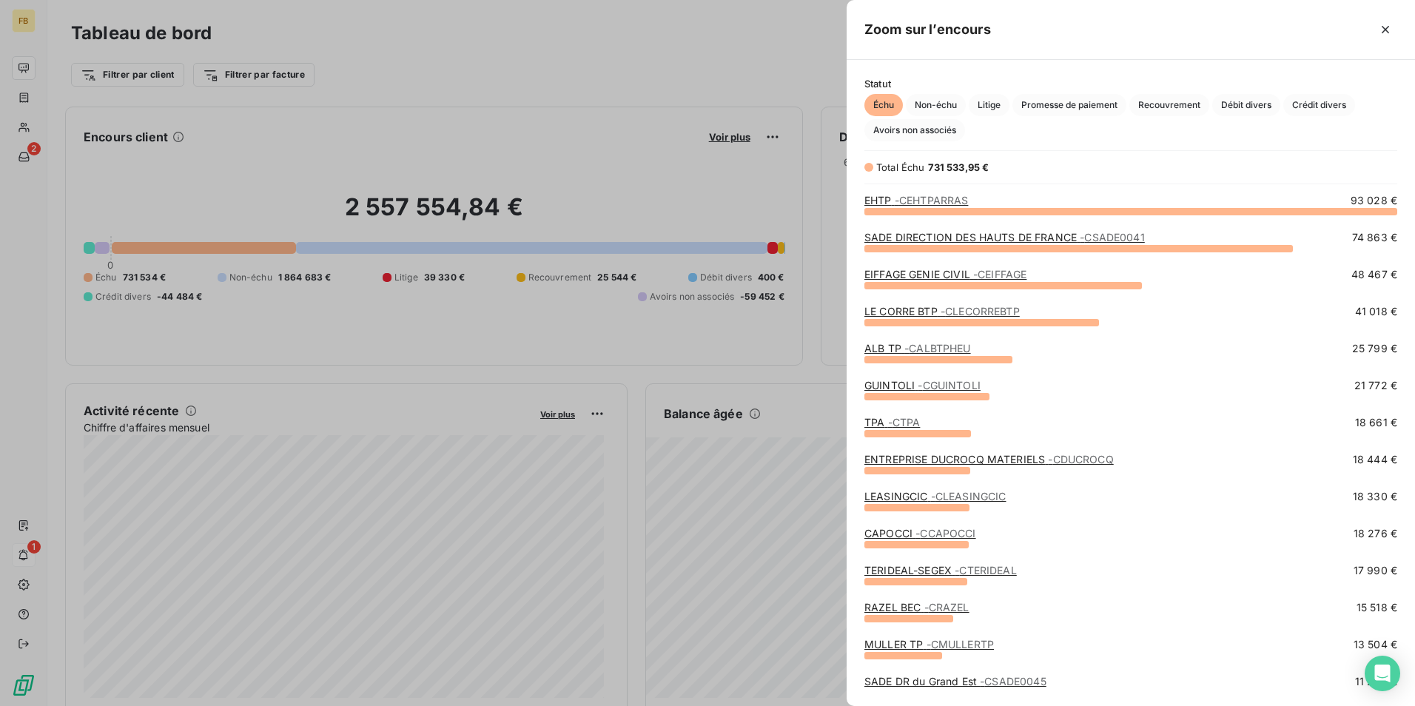
click at [898, 197] on span "- CEHTPARRAS" at bounding box center [932, 200] width 74 height 13
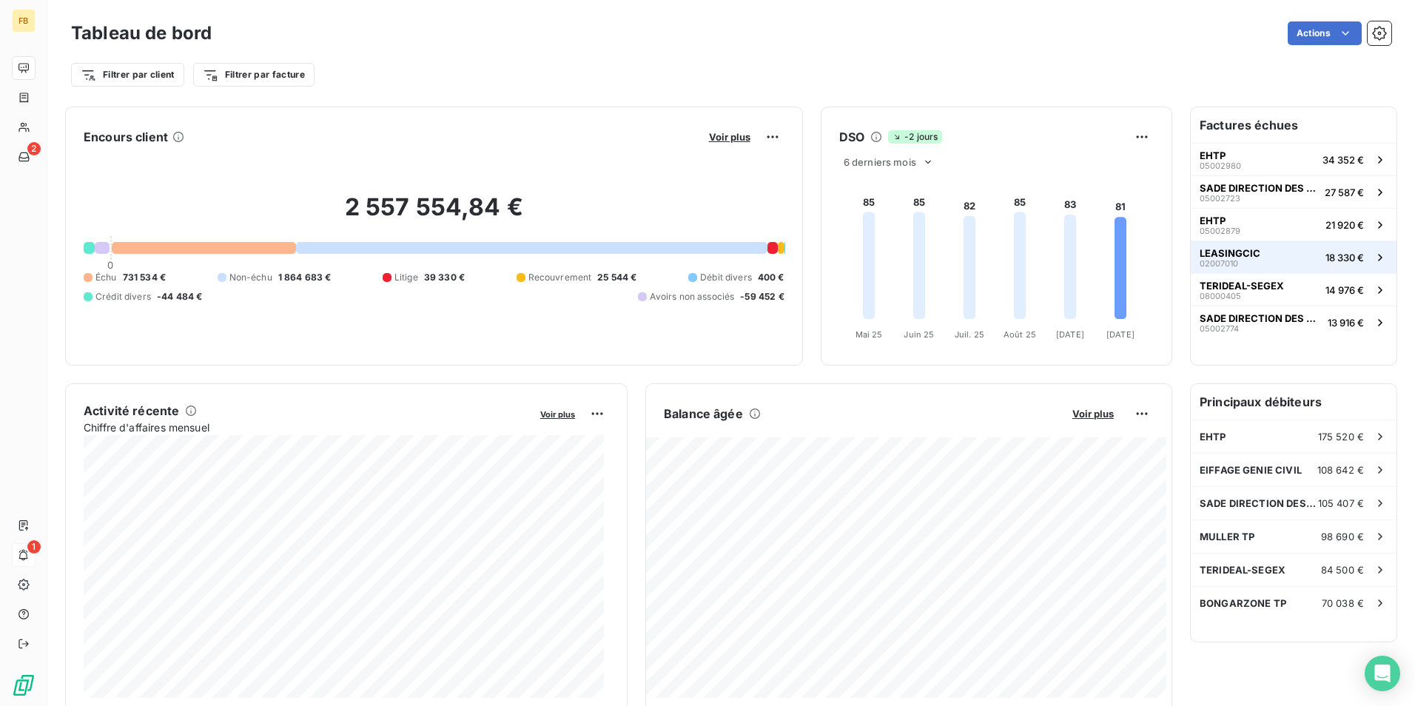
click at [1254, 256] on button "LEASINGCIC 02007010 18 330 €" at bounding box center [1294, 256] width 206 height 33
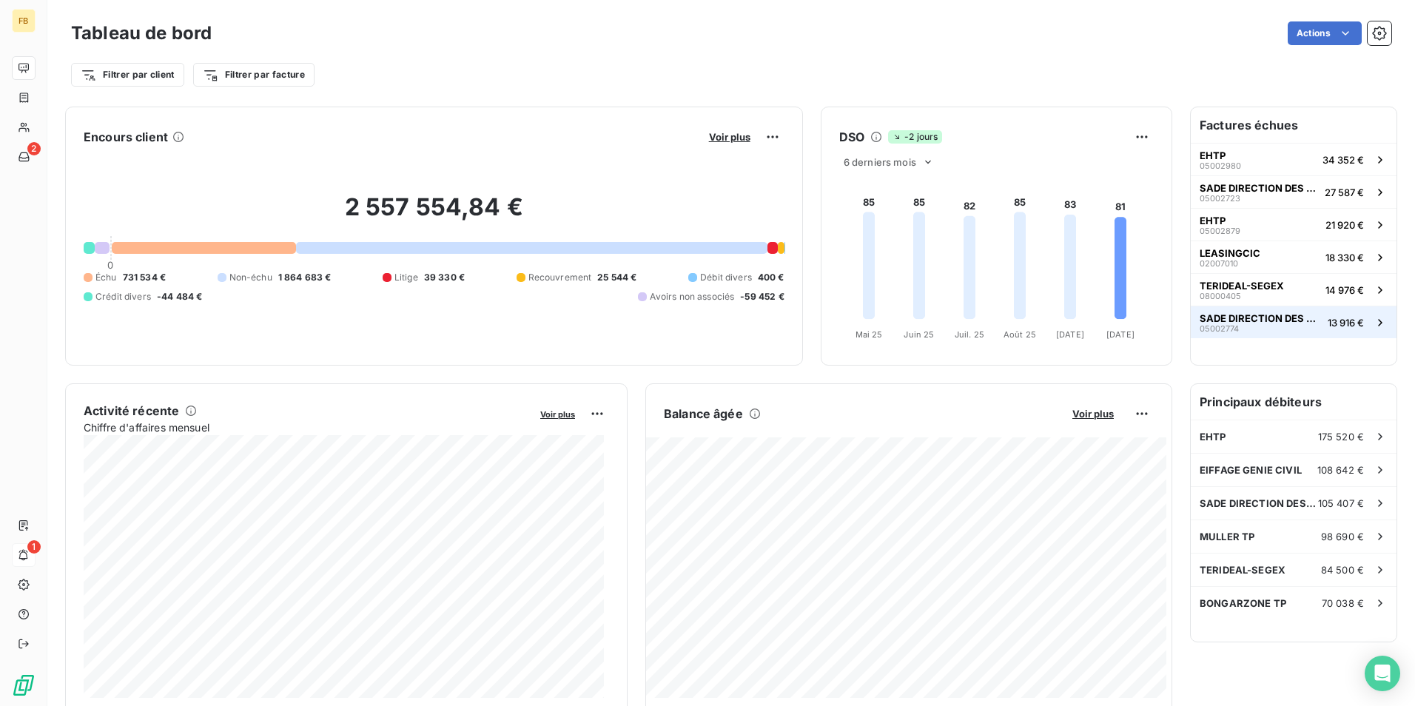
click at [1218, 322] on span "SADE DIRECTION DES HAUTS DE FRANCE" at bounding box center [1260, 318] width 122 height 12
